Goal: Transaction & Acquisition: Purchase product/service

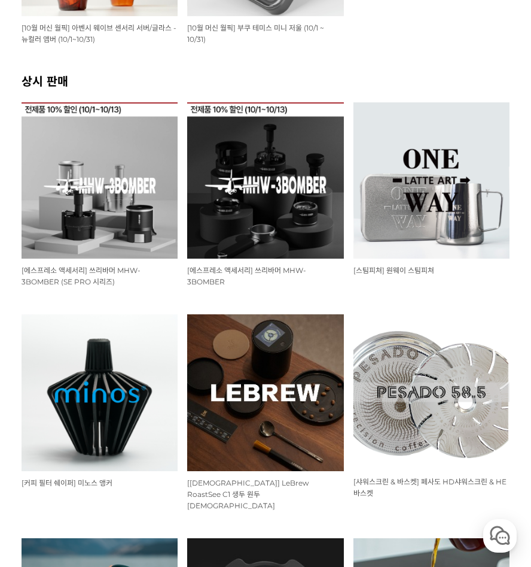
scroll to position [60, 0]
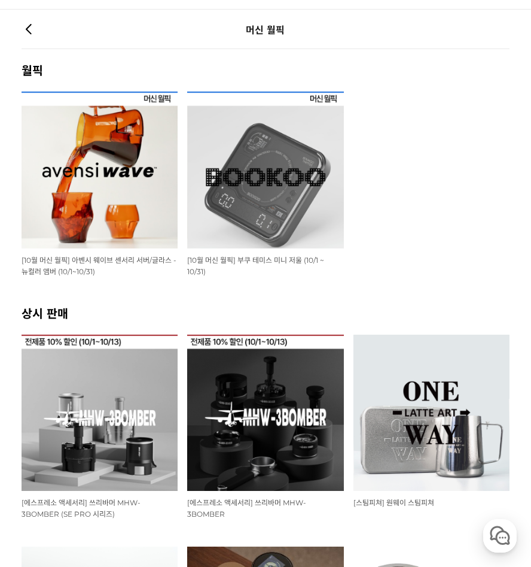
click at [101, 207] on img at bounding box center [100, 170] width 157 height 157
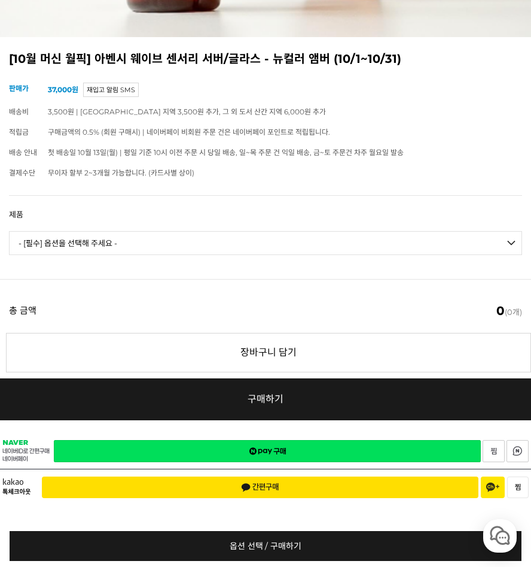
scroll to position [419, 0]
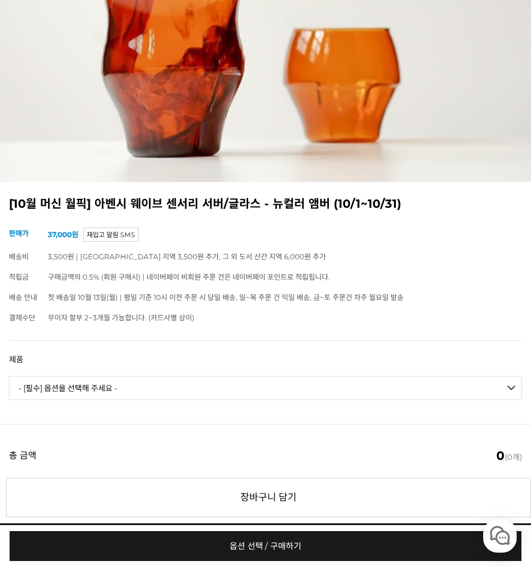
click at [112, 400] on select "- [필수] 옵션을 선택해 주세요 - ------------------- 웨이브 앰버 3종 세트 [품절] 사이클론 센서리 서버 앰버 알토 글라…" at bounding box center [265, 388] width 513 height 24
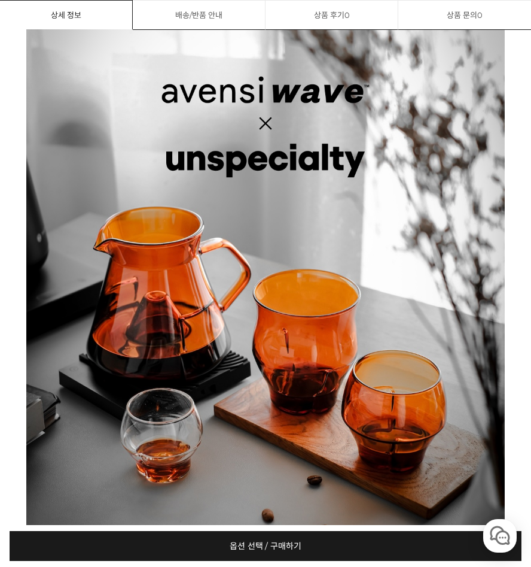
scroll to position [992, 0]
